Goal: Task Accomplishment & Management: Manage account settings

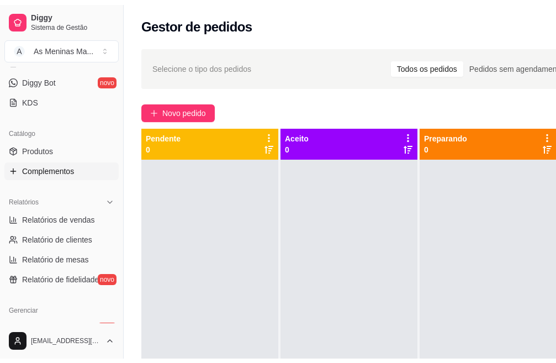
scroll to position [221, 0]
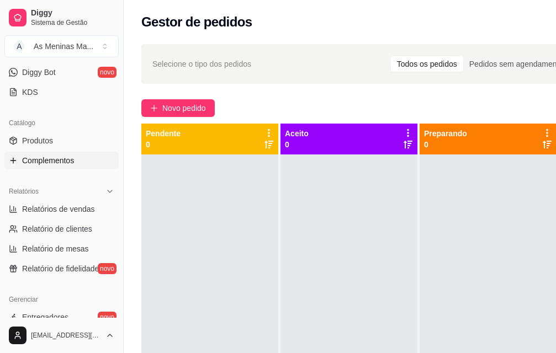
click at [46, 165] on span "Complementos" at bounding box center [48, 160] width 52 height 11
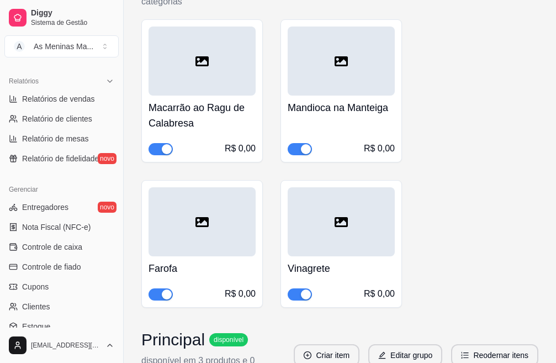
scroll to position [662, 0]
click at [223, 121] on h4 "Macarrão ao Ragu de Calabresa" at bounding box center [201, 114] width 107 height 31
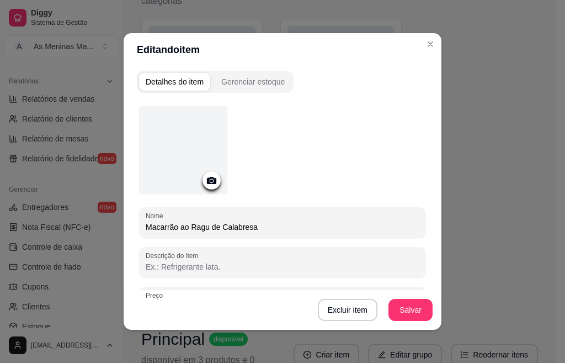
click at [251, 224] on input "Macarrão ao Ragu de Calabresa" at bounding box center [283, 226] width 274 height 11
drag, startPoint x: 252, startPoint y: 225, endPoint x: 224, endPoint y: 221, distance: 28.3
click at [225, 224] on input "Macarrão ao Ragu de Calabresa" at bounding box center [283, 226] width 274 height 11
type input "Macarrão ao Ragu de Carne"
click at [404, 315] on button "Salvar" at bounding box center [411, 310] width 44 height 22
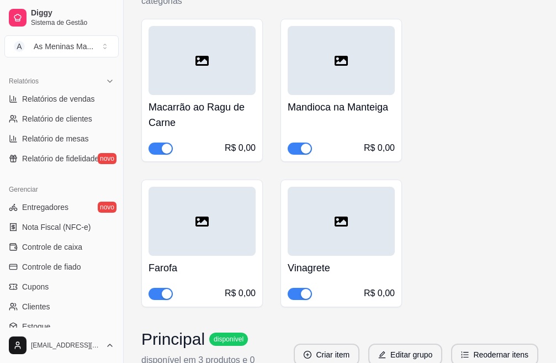
click at [322, 126] on div "R$ 0,00" at bounding box center [341, 140] width 107 height 29
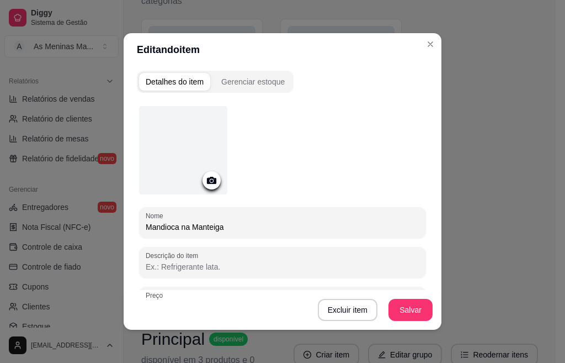
drag, startPoint x: 222, startPoint y: 225, endPoint x: 138, endPoint y: 228, distance: 84.0
click at [139, 228] on div "Nome Mandioca na Manteiga" at bounding box center [282, 222] width 287 height 31
type input "Batata Frita"
click at [396, 307] on button "Salvar" at bounding box center [410, 310] width 43 height 22
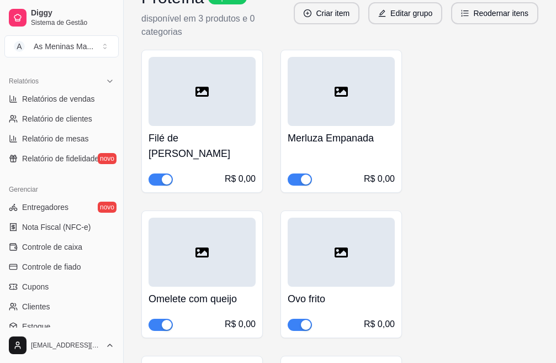
scroll to position [1380, 0]
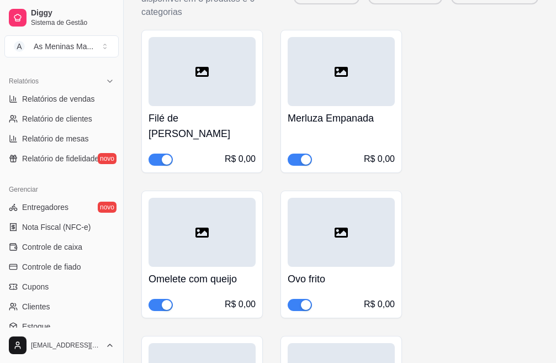
click at [353, 125] on h4 "Merluza Empanada" at bounding box center [341, 117] width 107 height 15
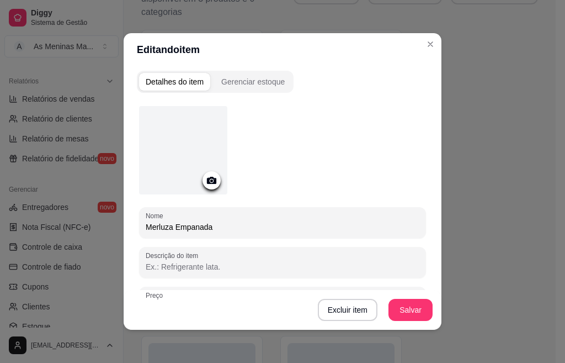
drag, startPoint x: 214, startPoint y: 225, endPoint x: 171, endPoint y: 223, distance: 43.1
click at [171, 223] on input "Merluza Empanada" at bounding box center [283, 226] width 274 height 11
type input "Merluza a Parmegiana"
click at [405, 311] on button "Salvar" at bounding box center [411, 310] width 44 height 22
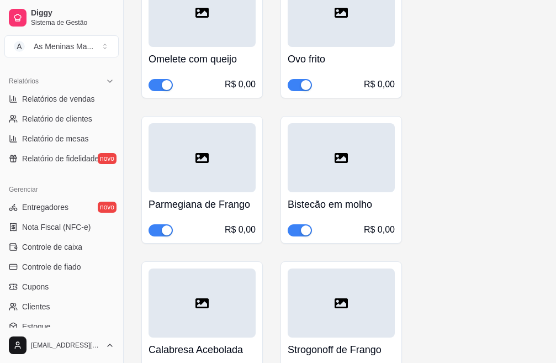
scroll to position [1601, 0]
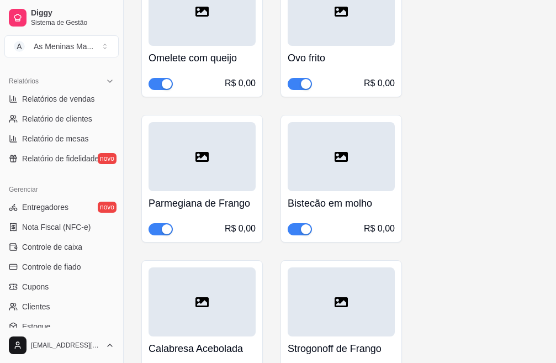
click at [333, 201] on h4 "Bistecão em molho" at bounding box center [341, 202] width 107 height 15
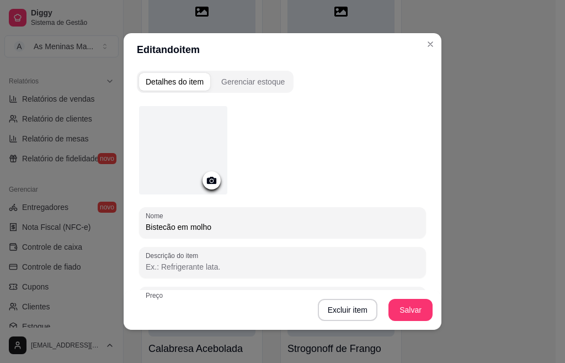
drag, startPoint x: 215, startPoint y: 224, endPoint x: 135, endPoint y: 225, distance: 80.1
click at [139, 225] on div "Nome Bistecão em molho" at bounding box center [282, 222] width 287 height 31
type input "Coxa na [GEOGRAPHIC_DATA]"
click at [407, 313] on button "Salvar" at bounding box center [411, 310] width 44 height 22
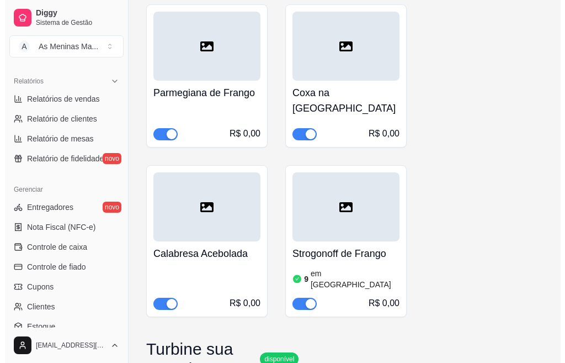
scroll to position [1767, 0]
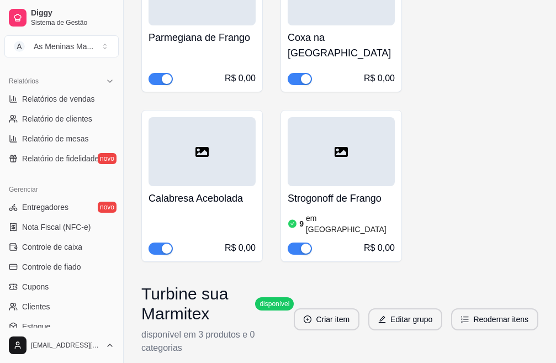
click at [342, 190] on h4 "Strogonoff de Frango" at bounding box center [341, 197] width 107 height 15
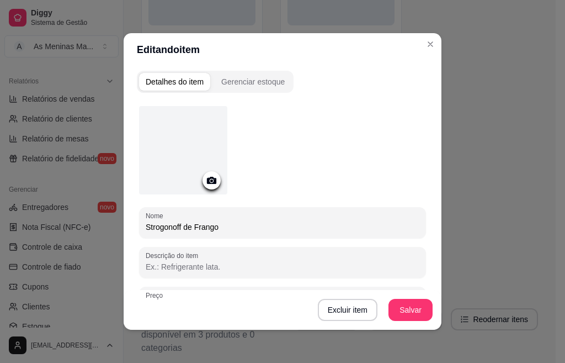
drag, startPoint x: 227, startPoint y: 230, endPoint x: 140, endPoint y: 231, distance: 87.2
click at [140, 231] on div "Nome Strogonoff de Frango" at bounding box center [282, 222] width 287 height 31
type input "o"
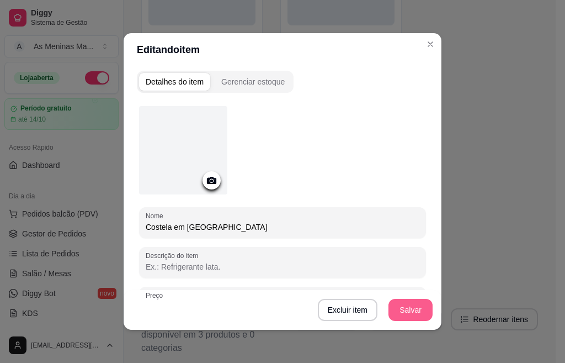
type input "Costela em [GEOGRAPHIC_DATA]"
click at [398, 311] on button "Salvar" at bounding box center [411, 310] width 44 height 22
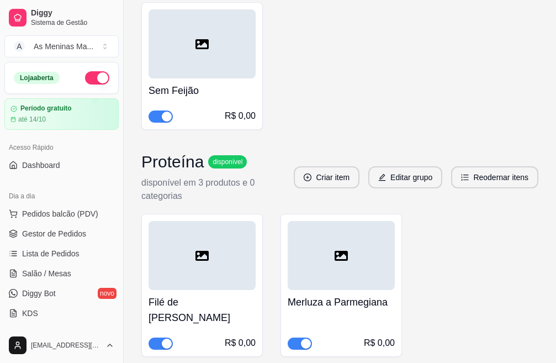
scroll to position [1191, 0]
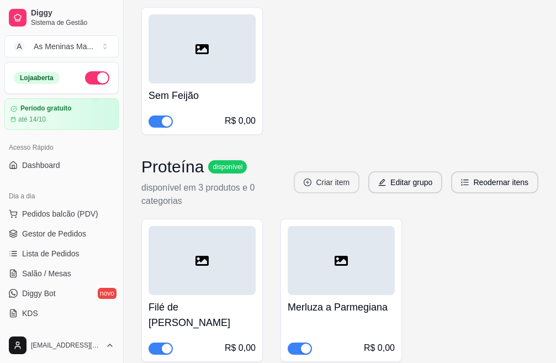
click at [321, 181] on button "Criar item" at bounding box center [327, 182] width 66 height 22
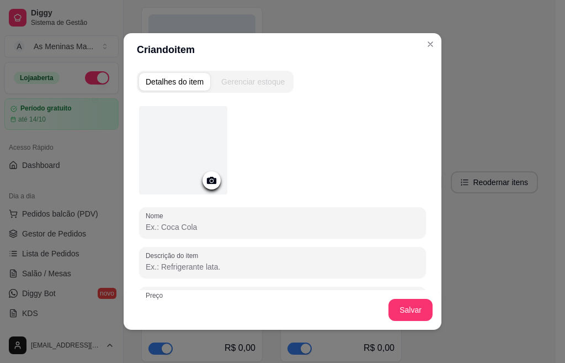
click at [227, 224] on input "Nome" at bounding box center [283, 226] width 274 height 11
type input "Linguiça ao Molho de Costela"
click at [401, 316] on button "Salvar" at bounding box center [410, 310] width 43 height 22
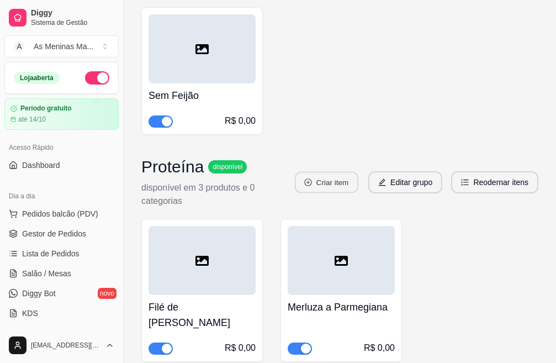
click at [342, 183] on button "Criar item" at bounding box center [326, 183] width 63 height 22
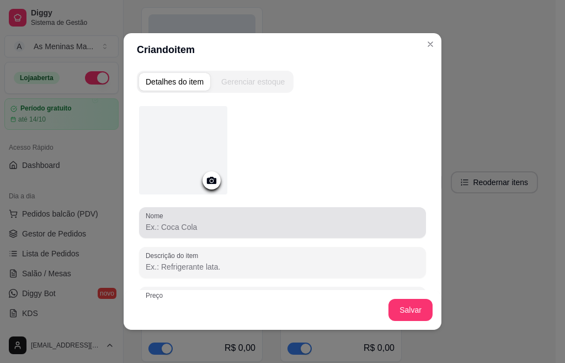
click at [180, 221] on input "Nome" at bounding box center [283, 226] width 274 height 11
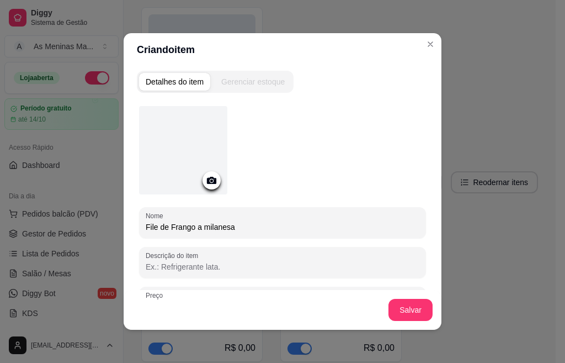
type input "File de Frango a milanesa"
click at [402, 312] on button "Salvar" at bounding box center [410, 310] width 43 height 22
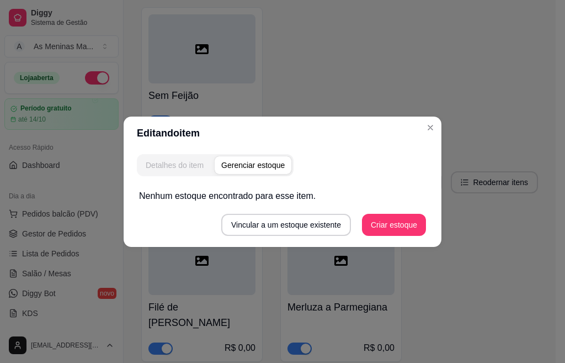
click at [186, 168] on div "Detalhes do item" at bounding box center [175, 165] width 58 height 11
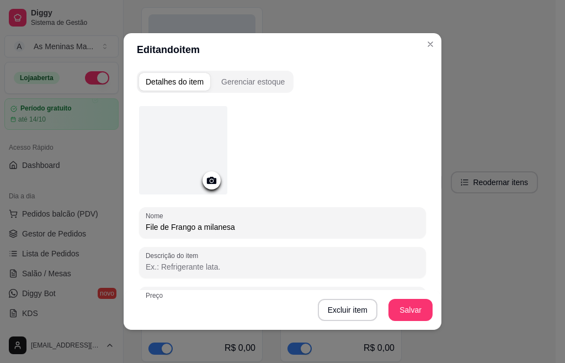
drag, startPoint x: 267, startPoint y: 91, endPoint x: 274, endPoint y: 103, distance: 14.1
click at [267, 92] on div "Detalhes do item Gerenciar estoque" at bounding box center [215, 82] width 157 height 22
click at [413, 314] on button "Salvar" at bounding box center [410, 310] width 43 height 22
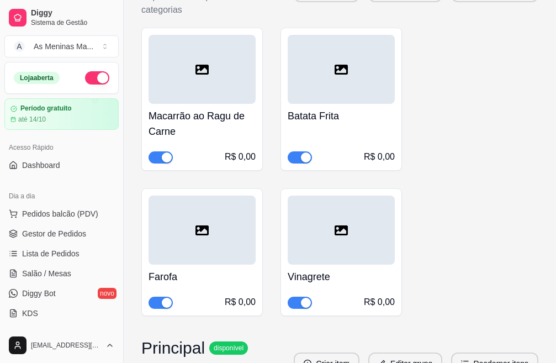
scroll to position [584, 0]
